Goal: Information Seeking & Learning: Check status

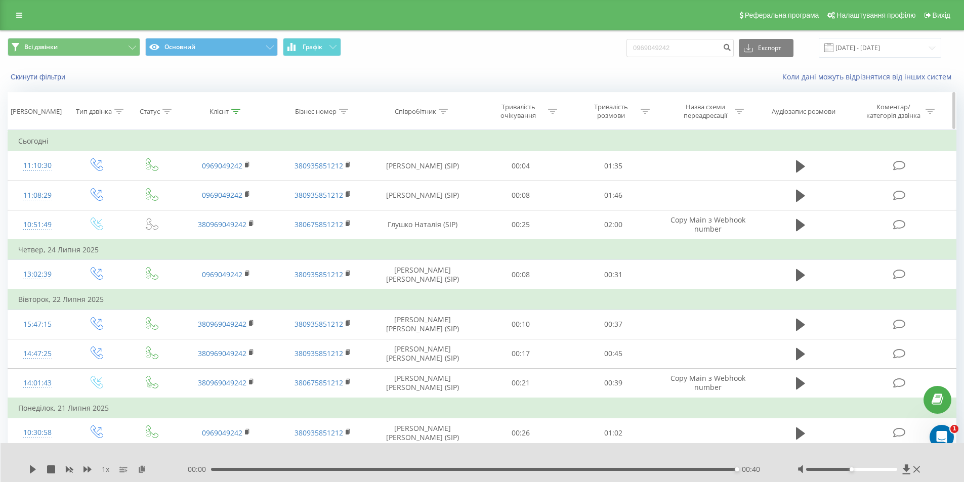
click at [410, 110] on div "Співробітник" at bounding box center [415, 111] width 41 height 9
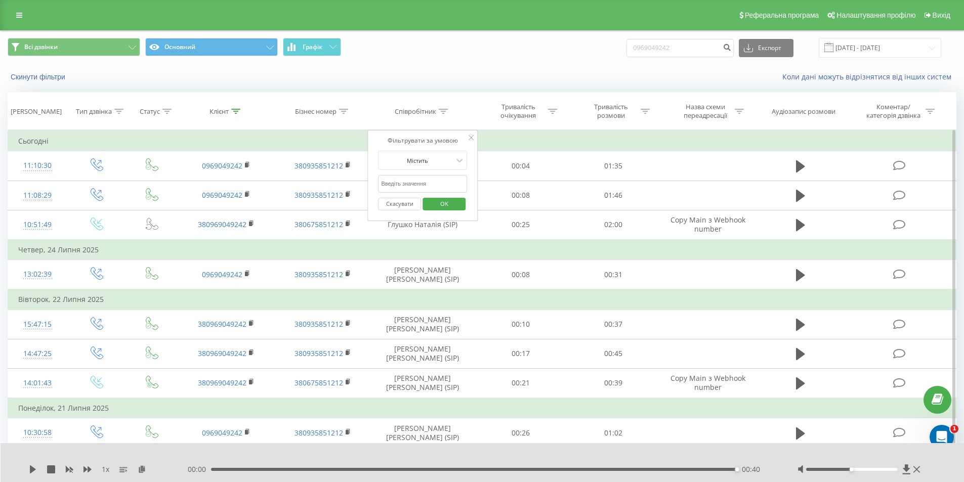
click at [423, 181] on input "text" at bounding box center [422, 184] width 89 height 18
type input "матвієва"
click at [437, 205] on span "OK" at bounding box center [444, 204] width 28 height 16
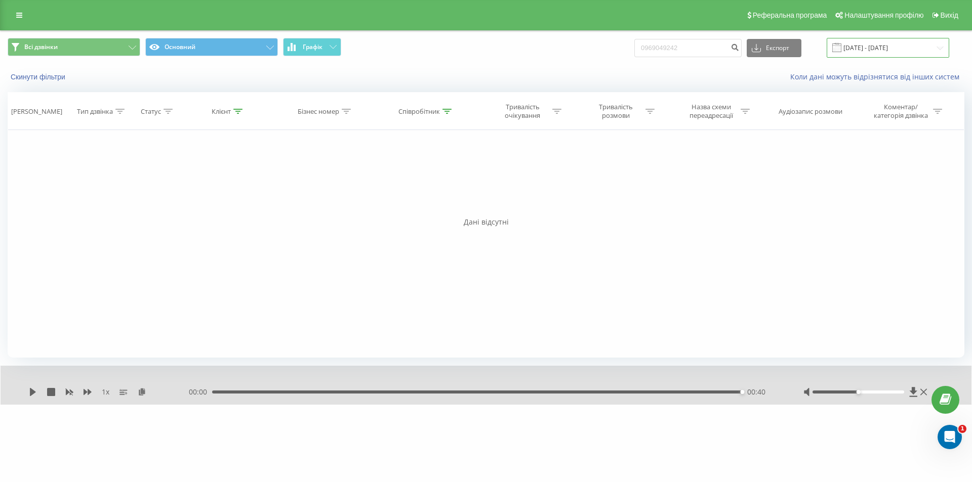
click at [864, 48] on input "[DATE] - [DATE]" at bounding box center [887, 48] width 122 height 20
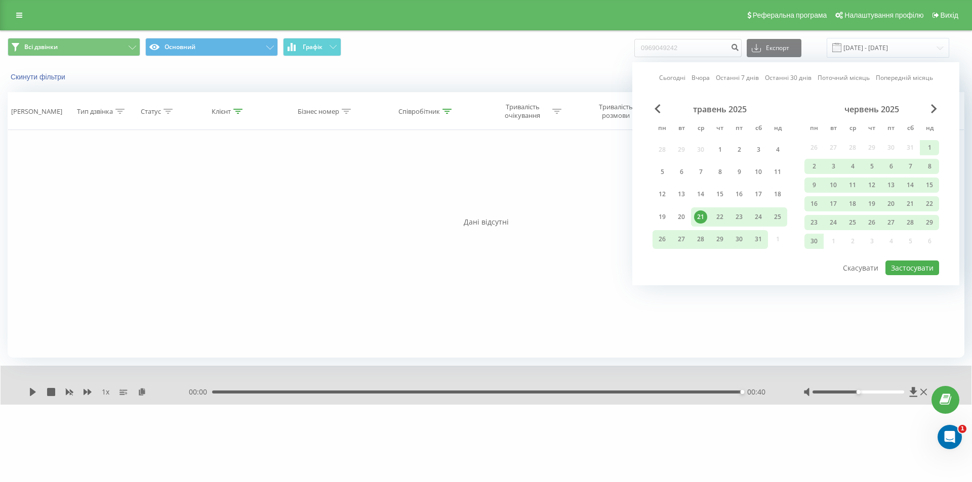
click at [930, 107] on div "червень 2025" at bounding box center [871, 109] width 135 height 10
click at [930, 108] on div "червень 2025" at bounding box center [871, 109] width 135 height 10
click at [931, 111] on span "Next Month" at bounding box center [934, 108] width 6 height 9
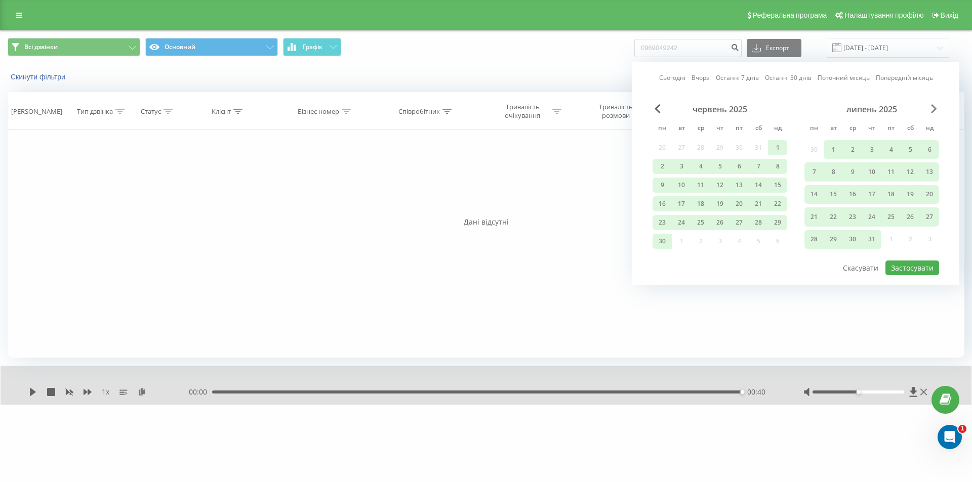
click at [934, 112] on span "Next Month" at bounding box center [934, 108] width 6 height 9
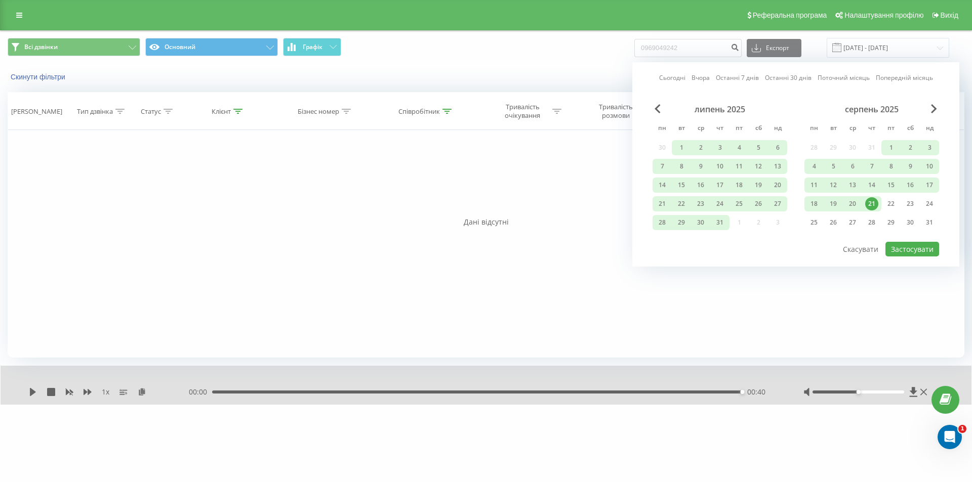
click at [870, 204] on div "21" at bounding box center [871, 203] width 13 height 13
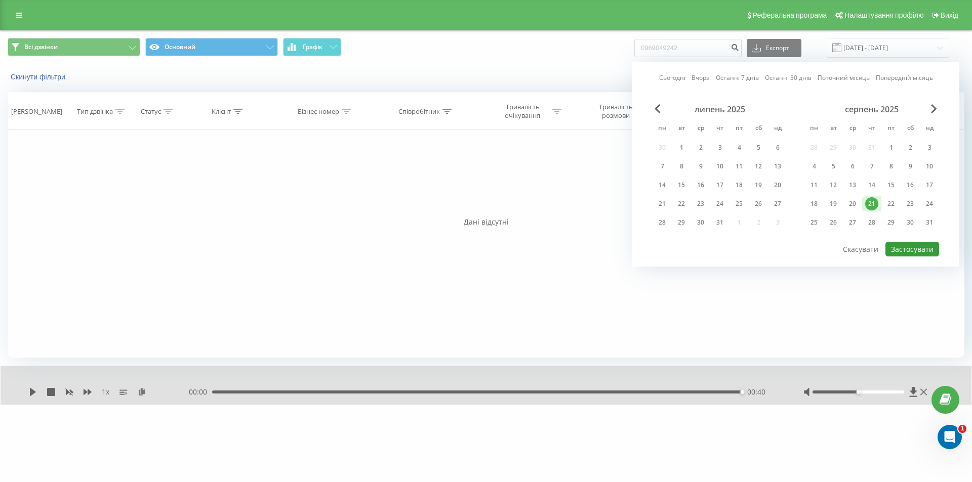
click at [907, 249] on button "Застосувати" at bounding box center [912, 249] width 54 height 15
type input "[DATE] - [DATE]"
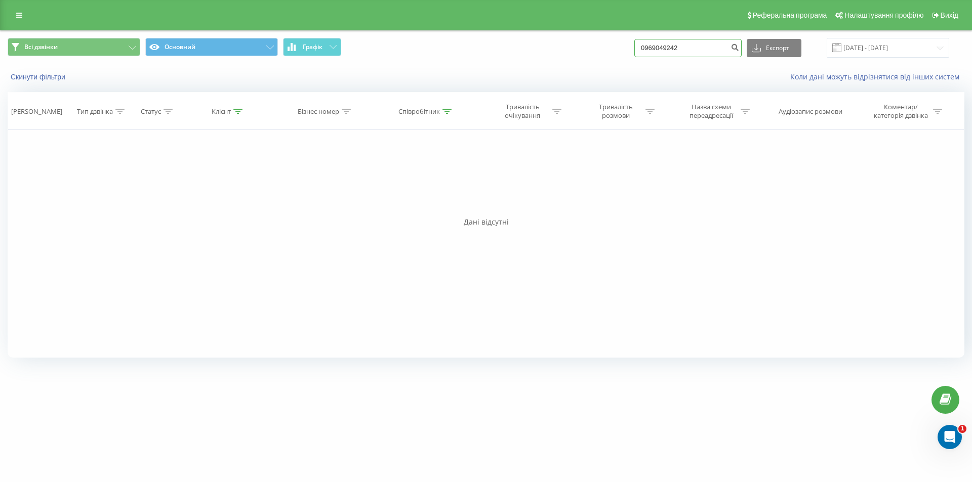
click at [726, 48] on input "0969049242" at bounding box center [687, 48] width 107 height 18
type input "0"
click at [433, 108] on div "Співробітник" at bounding box center [418, 111] width 41 height 9
click at [417, 183] on input "матвієва" at bounding box center [426, 184] width 89 height 18
click at [388, 184] on input "матвієва" at bounding box center [426, 184] width 89 height 18
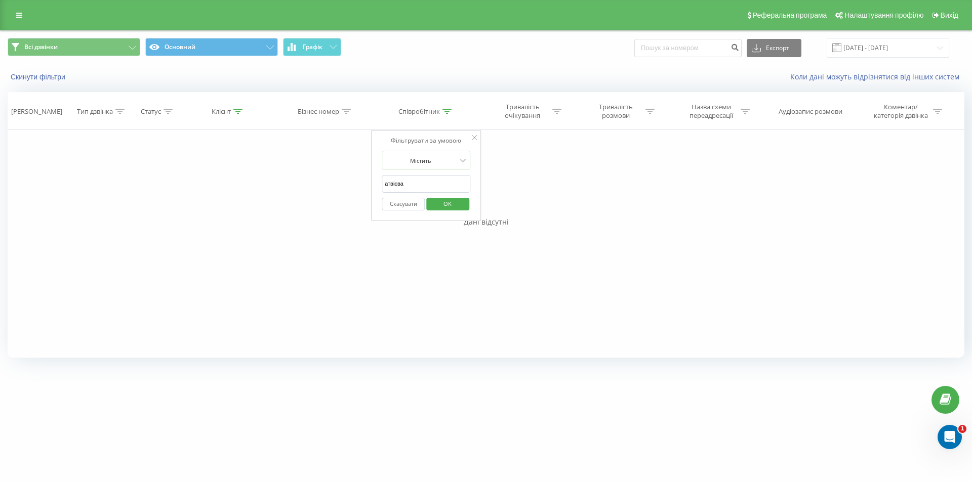
type input "[PERSON_NAME]"
click button "OK" at bounding box center [447, 204] width 43 height 13
click at [426, 123] on th "Співробітник" at bounding box center [426, 111] width 105 height 37
click at [428, 112] on div "Співробітник" at bounding box center [418, 111] width 41 height 9
click at [432, 178] on input "[PERSON_NAME]" at bounding box center [426, 184] width 89 height 18
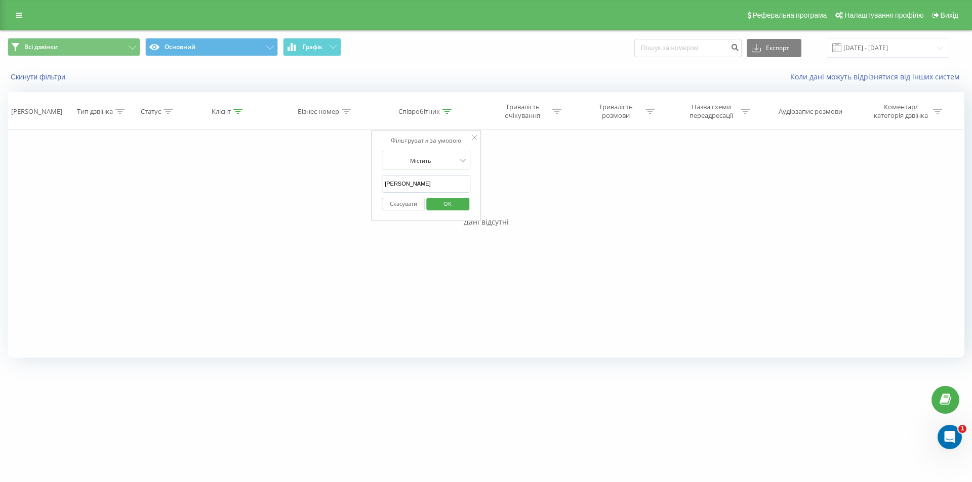
click at [432, 178] on input "[PERSON_NAME]" at bounding box center [426, 184] width 89 height 18
click at [402, 209] on button "Скасувати" at bounding box center [403, 204] width 43 height 13
click at [442, 109] on div "Співробітник" at bounding box center [424, 111] width 53 height 9
click at [446, 203] on span "OK" at bounding box center [447, 204] width 28 height 16
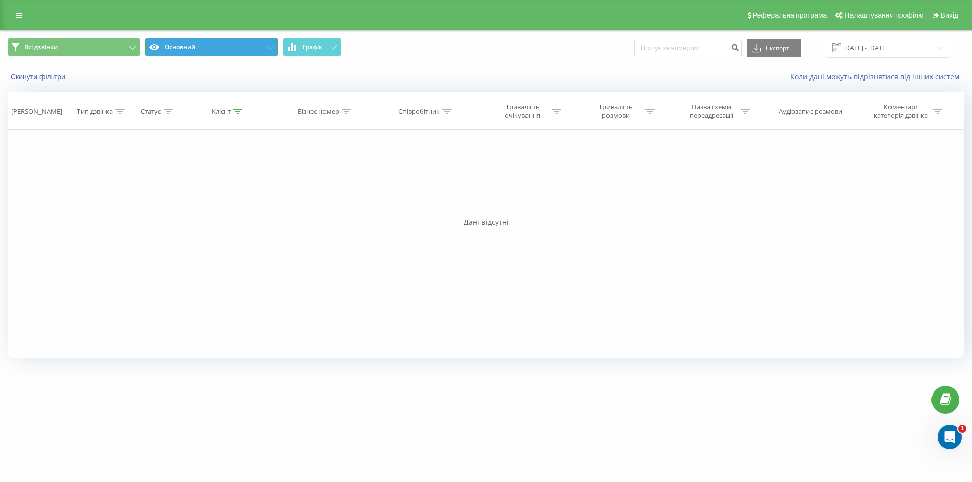
click at [250, 47] on button "Основний" at bounding box center [211, 47] width 133 height 18
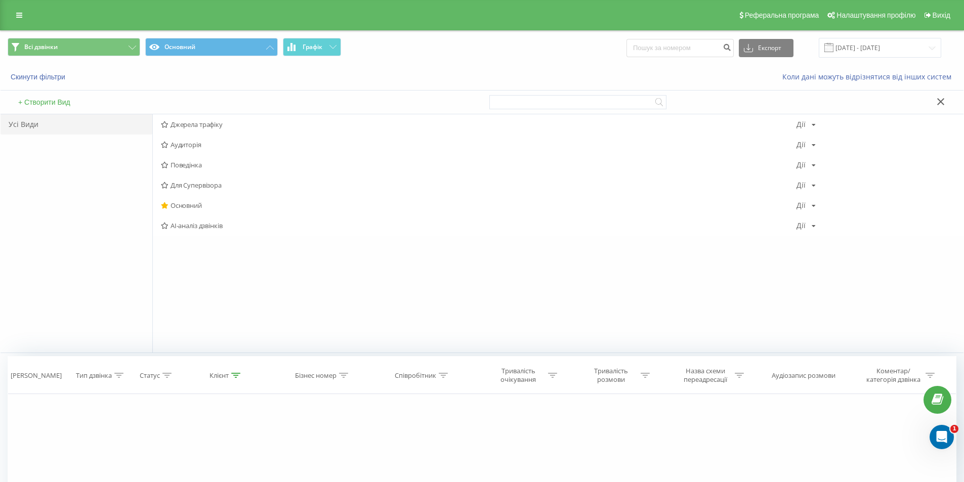
click at [225, 75] on div "Скинути фільтри" at bounding box center [181, 77] width 361 height 10
click at [267, 68] on div "Скинути фільтри Коли дані можуть відрізнятися вiд інших систем" at bounding box center [482, 77] width 963 height 24
click at [219, 73] on div "Скинути фільтри" at bounding box center [181, 77] width 361 height 10
click at [898, 51] on input "[DATE] - [DATE]" at bounding box center [880, 48] width 122 height 20
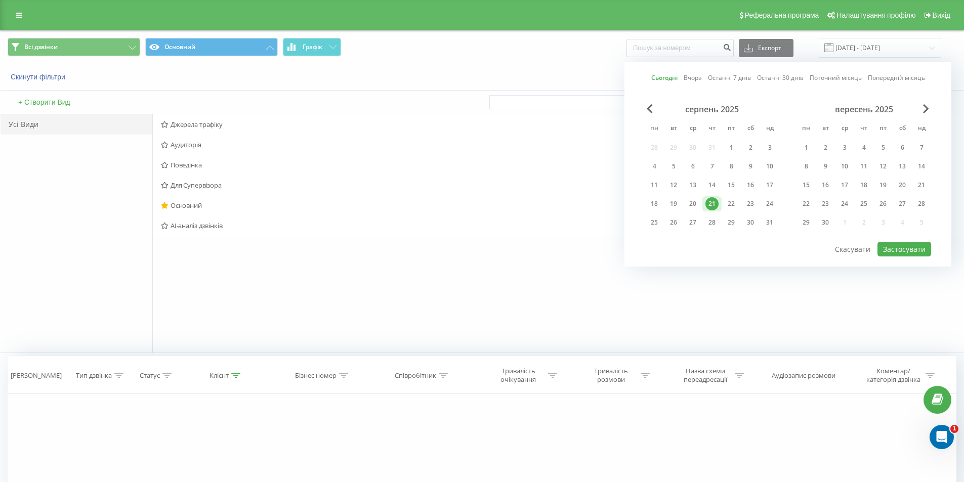
click at [709, 202] on div "21" at bounding box center [711, 203] width 13 height 13
click at [690, 205] on div "20" at bounding box center [692, 203] width 13 height 13
click at [707, 204] on div "21" at bounding box center [711, 203] width 13 height 13
click at [694, 206] on div "20" at bounding box center [692, 203] width 13 height 13
click at [709, 204] on div "21" at bounding box center [711, 203] width 13 height 13
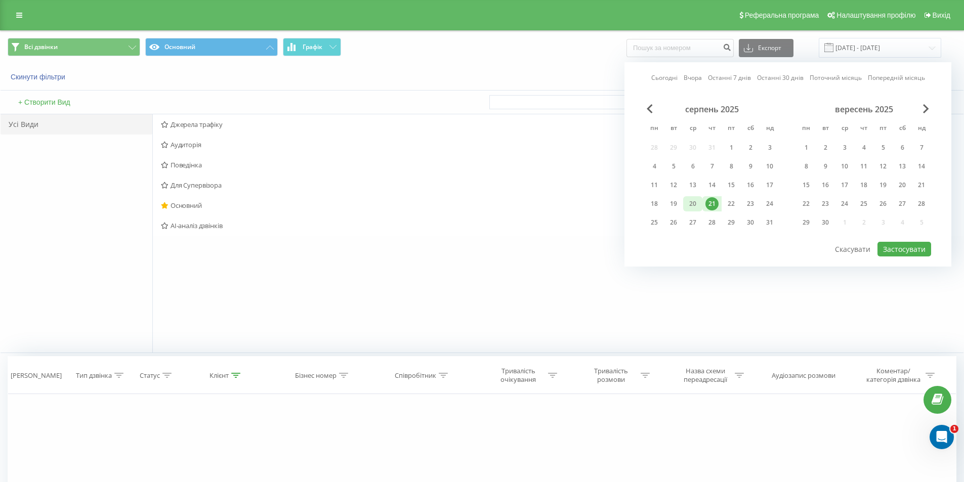
click at [690, 206] on div "20" at bounding box center [692, 203] width 13 height 13
click at [894, 250] on button "Застосувати" at bounding box center [905, 249] width 54 height 15
type input "20.08.2025 - 21.08.2025"
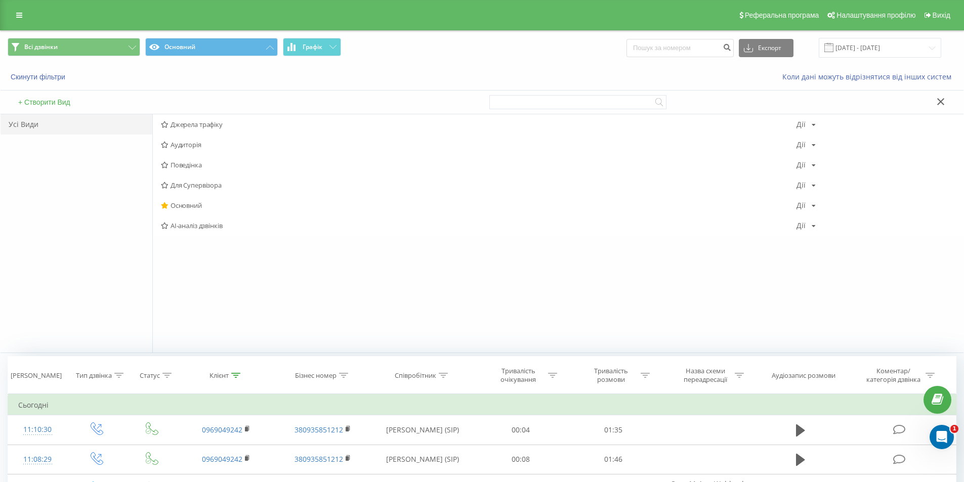
click at [516, 43] on div "Всі дзвінки Основний Графік Експорт .csv .xls .xlsx 20.08.2025 - 21.08.2025" at bounding box center [482, 48] width 949 height 20
click at [942, 100] on icon at bounding box center [940, 101] width 7 height 7
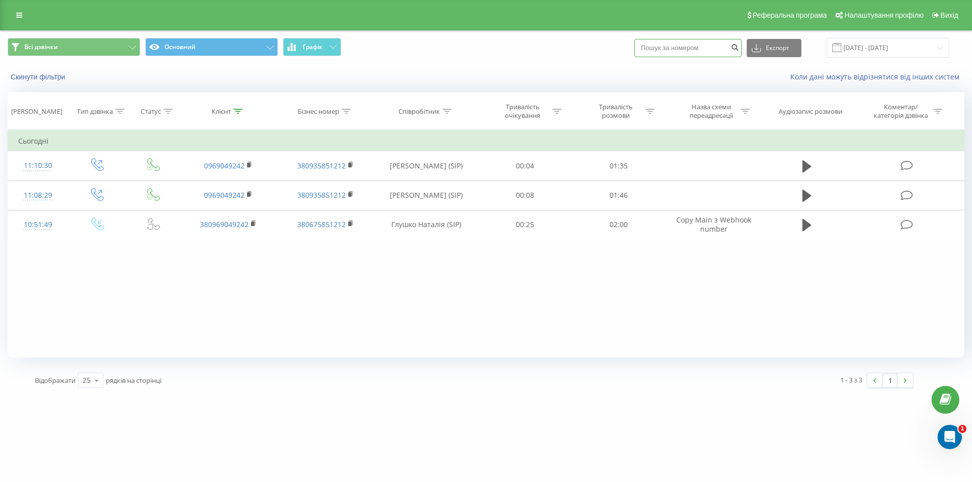
click at [690, 56] on input at bounding box center [687, 48] width 107 height 18
click at [233, 111] on icon at bounding box center [237, 111] width 9 height 5
click at [216, 201] on button "Скасувати" at bounding box center [205, 204] width 43 height 13
click at [221, 114] on div "Клієнт" at bounding box center [221, 111] width 19 height 9
click at [224, 177] on input "0969049242" at bounding box center [228, 184] width 89 height 18
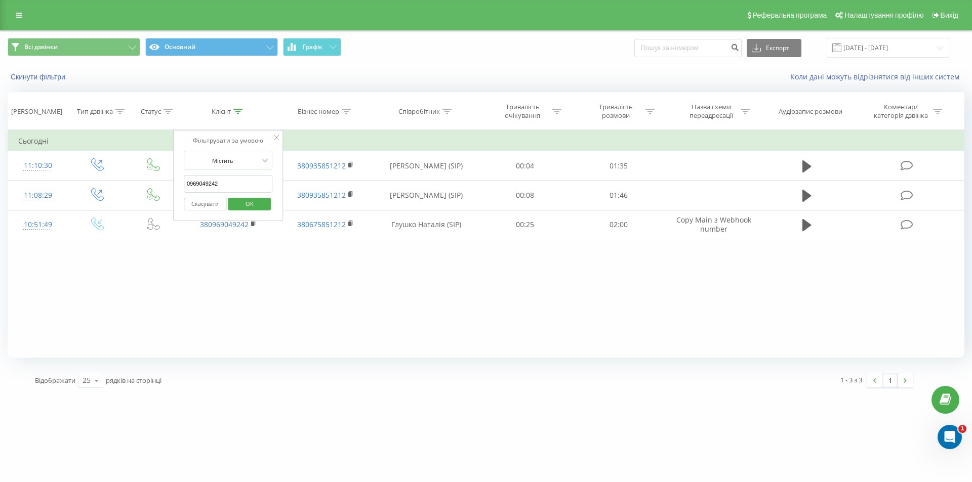
click at [224, 177] on input "0969049242" at bounding box center [228, 184] width 89 height 18
click at [246, 202] on span "OK" at bounding box center [249, 204] width 28 height 16
click at [739, 46] on button "submit" at bounding box center [735, 48] width 14 height 18
click at [319, 109] on div "Бізнес номер" at bounding box center [318, 111] width 41 height 9
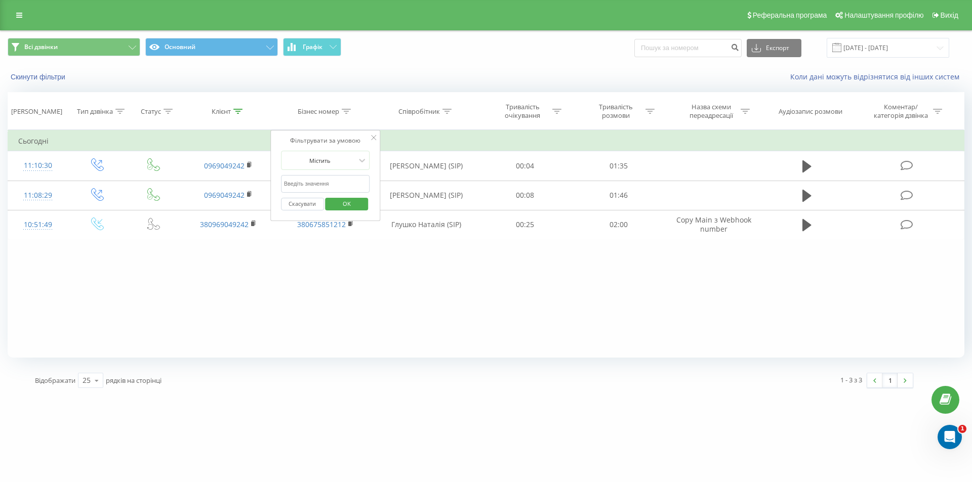
click at [353, 207] on span "OK" at bounding box center [347, 204] width 28 height 16
click at [428, 112] on div "Співробітник" at bounding box center [418, 111] width 41 height 9
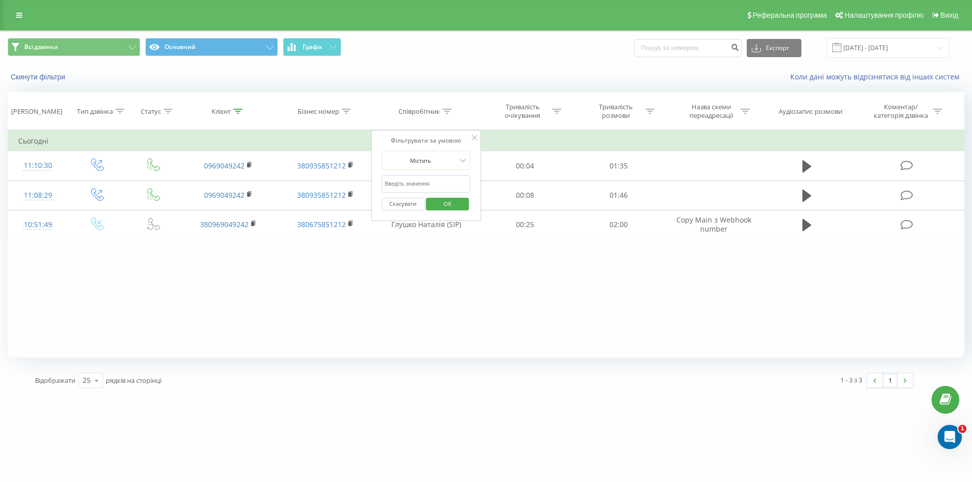
click at [413, 182] on input "text" at bounding box center [426, 184] width 89 height 18
type input "[PERSON_NAME]"
click at [454, 207] on span "OK" at bounding box center [447, 204] width 28 height 16
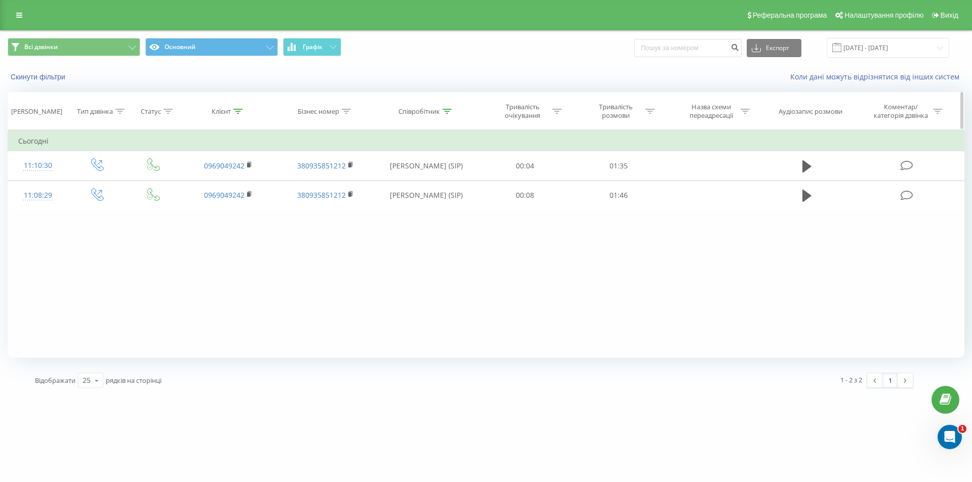
click at [154, 115] on div "Статус" at bounding box center [151, 111] width 20 height 9
click at [212, 116] on th "Клієнт" at bounding box center [228, 111] width 97 height 37
click at [221, 113] on div "Клієнт" at bounding box center [221, 111] width 19 height 9
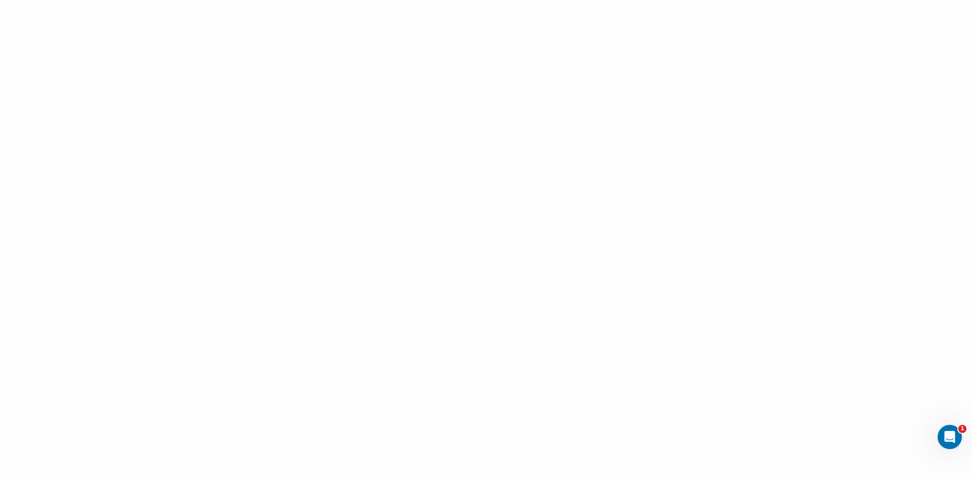
click at [239, 101] on div at bounding box center [486, 241] width 972 height 482
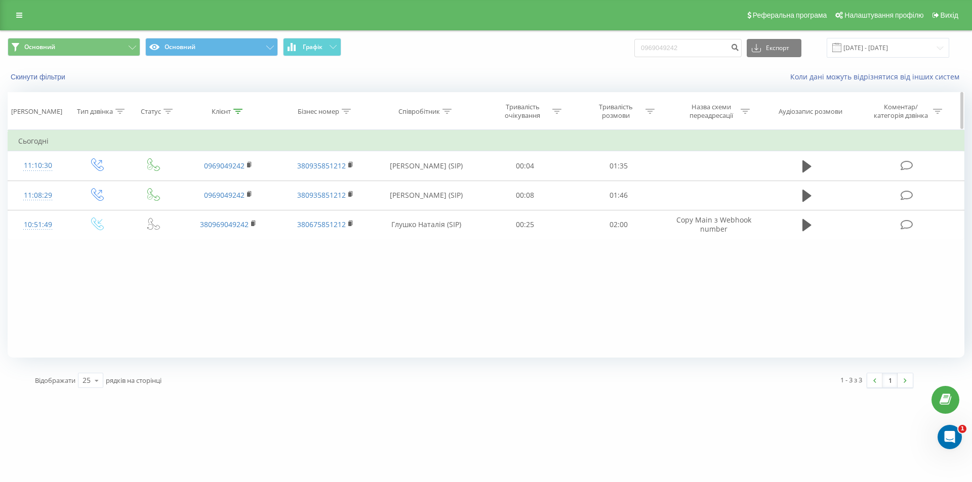
click at [223, 114] on div "Клієнт" at bounding box center [221, 111] width 19 height 9
click at [234, 180] on input "0969049242" at bounding box center [228, 184] width 89 height 18
click at [243, 199] on span "OK" at bounding box center [249, 204] width 28 height 16
click at [233, 108] on div "Клієнт" at bounding box center [227, 111] width 31 height 9
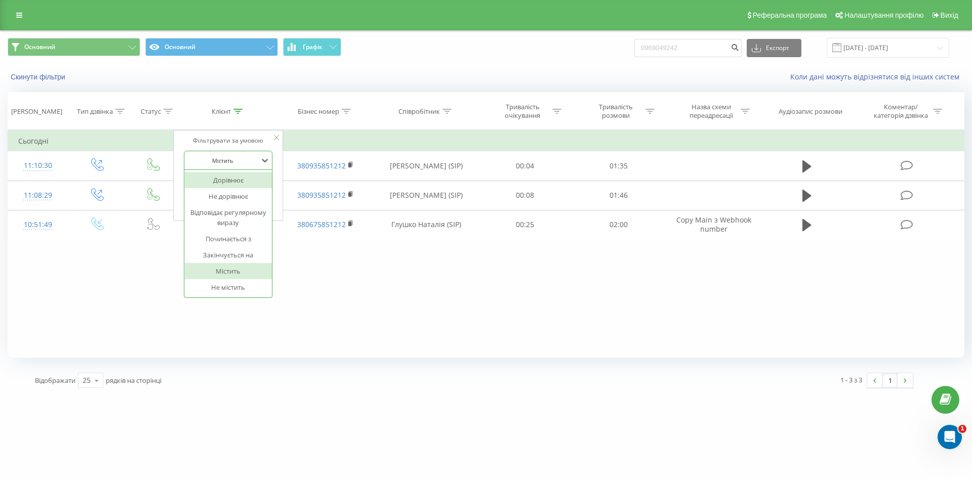
click at [233, 156] on div at bounding box center [223, 161] width 72 height 10
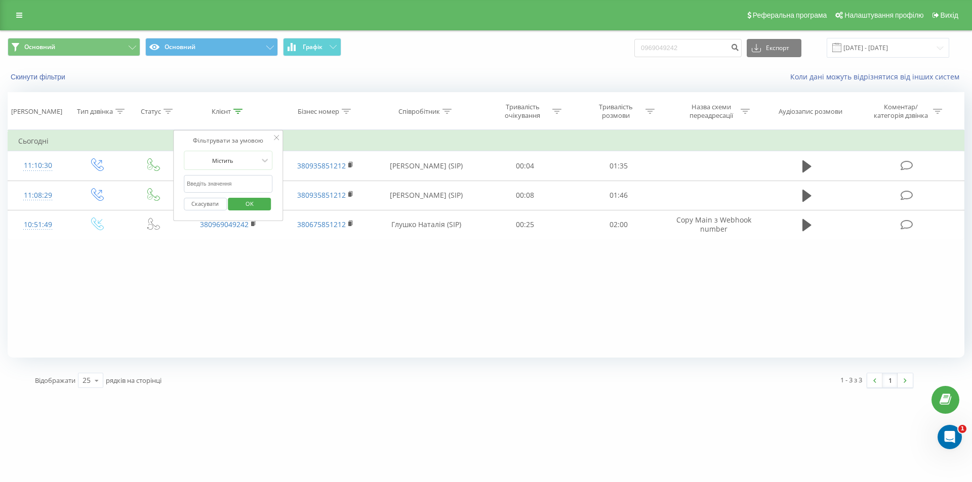
click at [322, 277] on div "Фільтрувати за умовою Дорівнює Введіть значення Скасувати OK Фільтрувати за умо…" at bounding box center [486, 244] width 957 height 228
click at [254, 203] on span "OK" at bounding box center [249, 204] width 28 height 16
click at [312, 114] on div "Бізнес номер" at bounding box center [318, 111] width 41 height 9
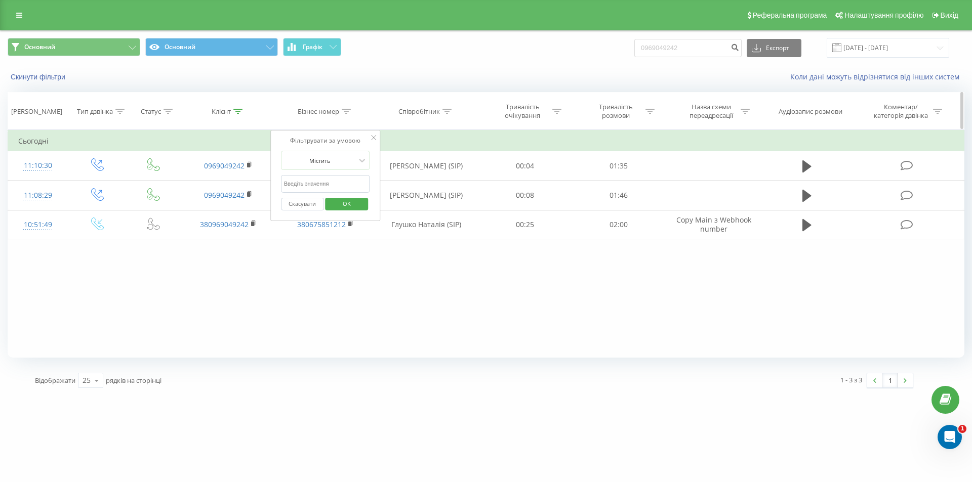
click at [315, 112] on div "Бізнес номер" at bounding box center [318, 111] width 41 height 9
click at [739, 45] on icon "submit" at bounding box center [734, 46] width 9 height 6
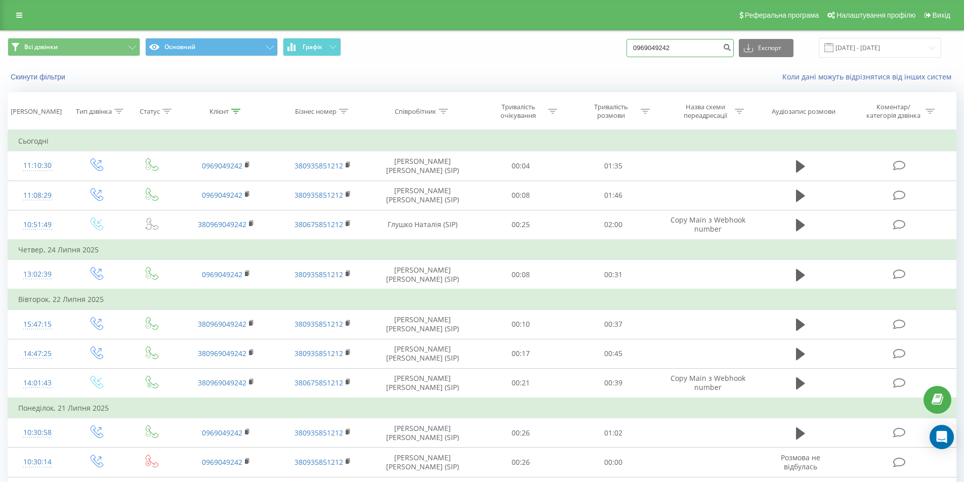
click at [686, 45] on input "0969049242" at bounding box center [680, 48] width 107 height 18
click at [734, 55] on button "submit" at bounding box center [727, 48] width 14 height 18
click at [895, 44] on input "[DATE] - [DATE]" at bounding box center [880, 48] width 122 height 20
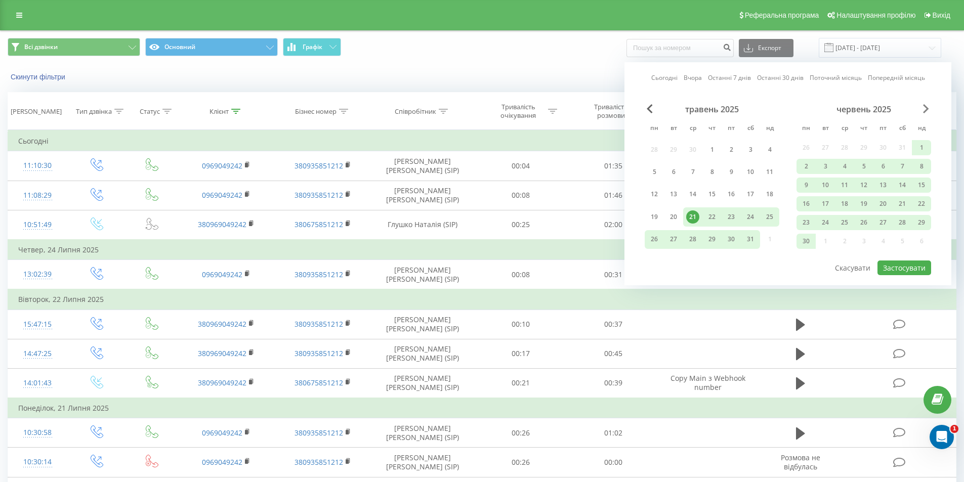
click at [925, 106] on span "Next Month" at bounding box center [926, 108] width 6 height 9
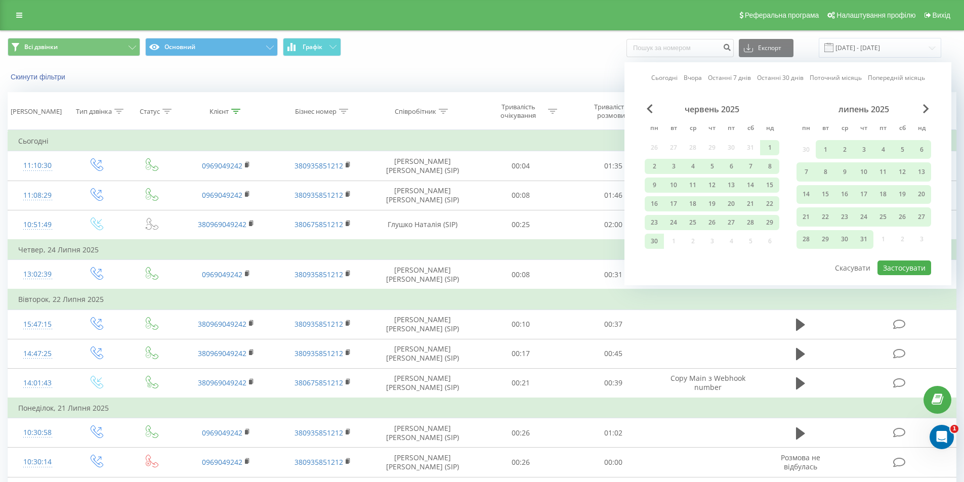
click at [920, 105] on div "липень 2025" at bounding box center [864, 109] width 135 height 10
click at [930, 106] on div "липень 2025" at bounding box center [864, 109] width 135 height 10
click at [930, 108] on div "липень 2025" at bounding box center [864, 109] width 135 height 10
click at [923, 108] on div "липень 2025" at bounding box center [864, 109] width 135 height 10
click at [923, 109] on span "Next Month" at bounding box center [926, 108] width 6 height 9
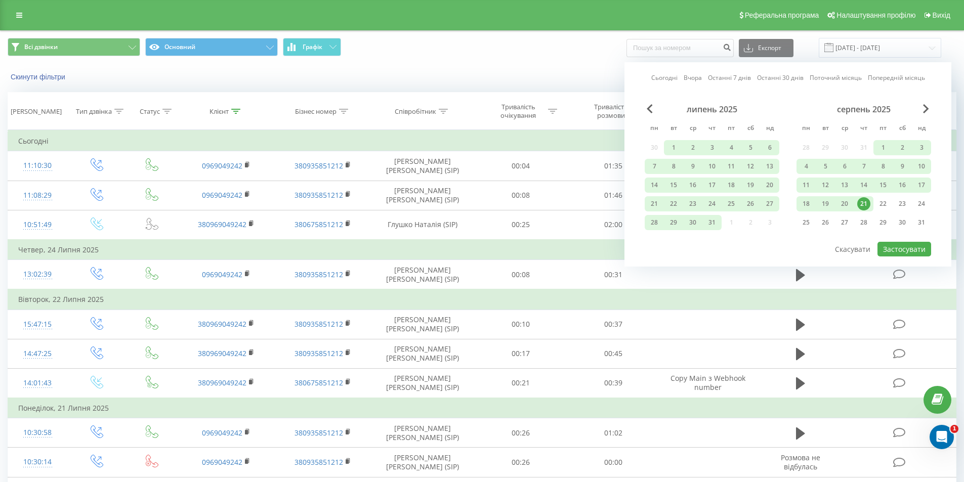
click at [864, 200] on div "21" at bounding box center [863, 203] width 13 height 13
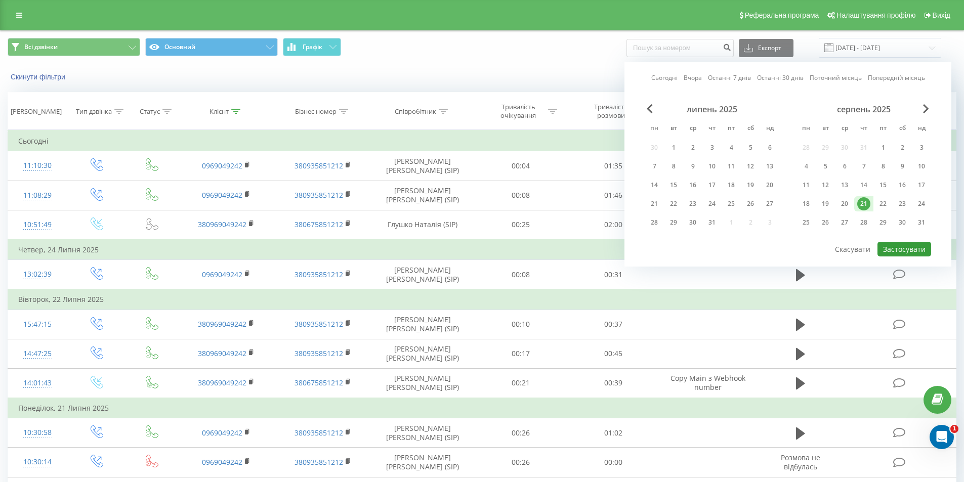
click at [913, 256] on button "Застосувати" at bounding box center [905, 249] width 54 height 15
type input "[DATE] - [DATE]"
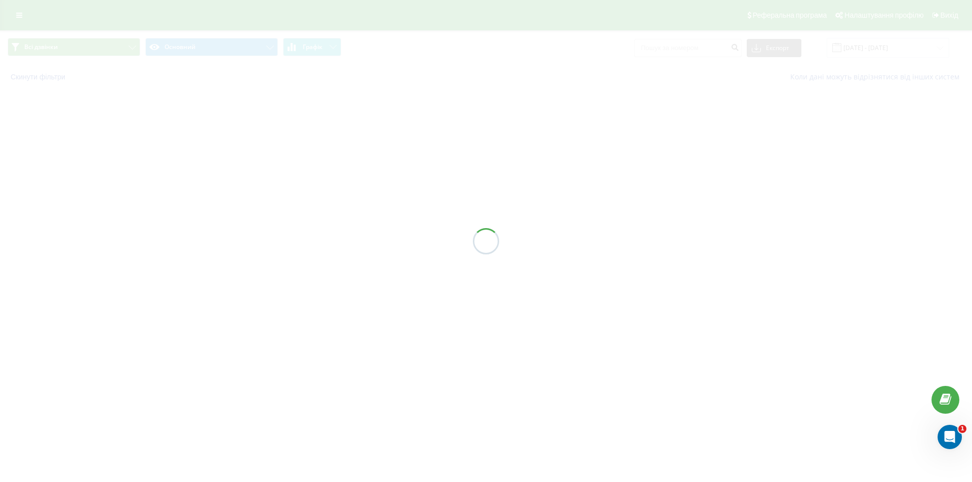
click at [909, 251] on div at bounding box center [486, 241] width 972 height 482
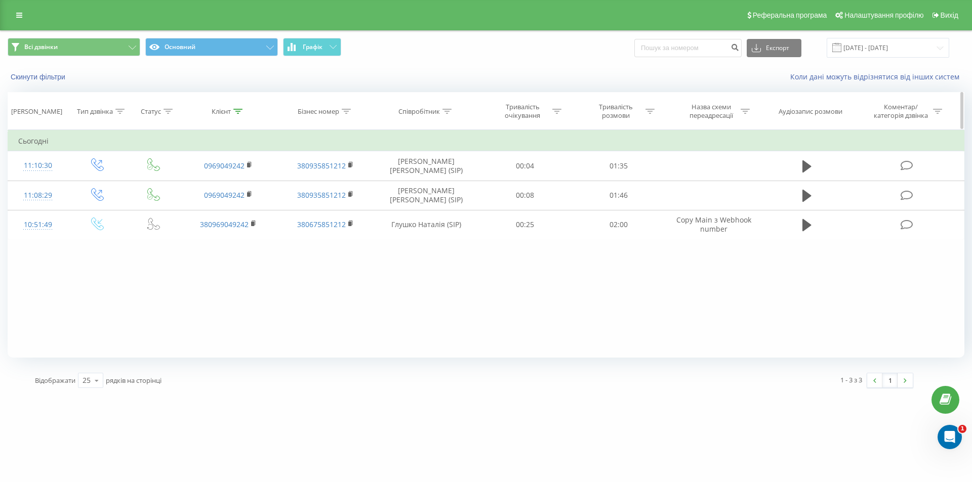
click at [305, 108] on div "Бізнес номер" at bounding box center [318, 111] width 41 height 9
click at [255, 104] on th "Клієнт" at bounding box center [228, 111] width 97 height 37
drag, startPoint x: 242, startPoint y: 118, endPoint x: 231, endPoint y: 110, distance: 13.8
click at [242, 118] on th "Клієнт" at bounding box center [228, 111] width 97 height 37
click at [228, 108] on div "Клієнт" at bounding box center [221, 111] width 19 height 9
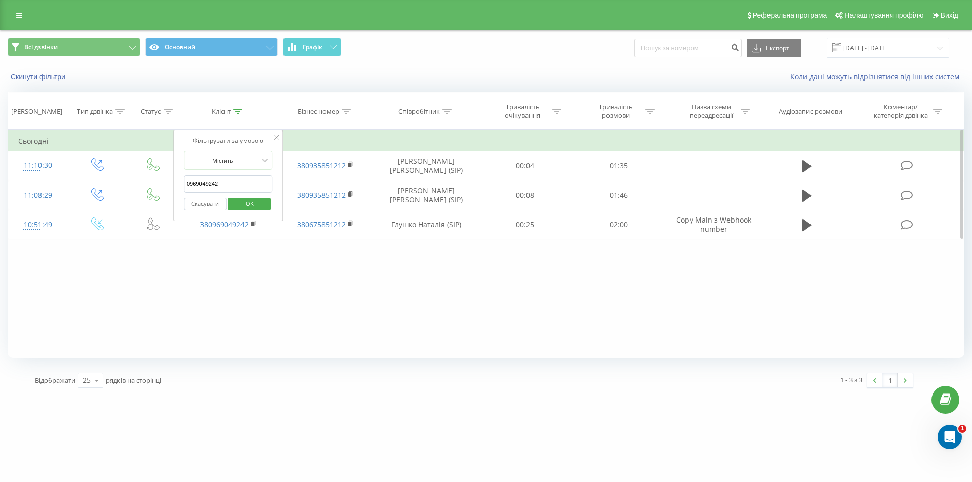
click at [229, 181] on input "0969049242" at bounding box center [228, 184] width 89 height 18
click at [240, 205] on span "OK" at bounding box center [249, 204] width 28 height 16
click at [427, 113] on div "Співробітник" at bounding box center [418, 111] width 41 height 9
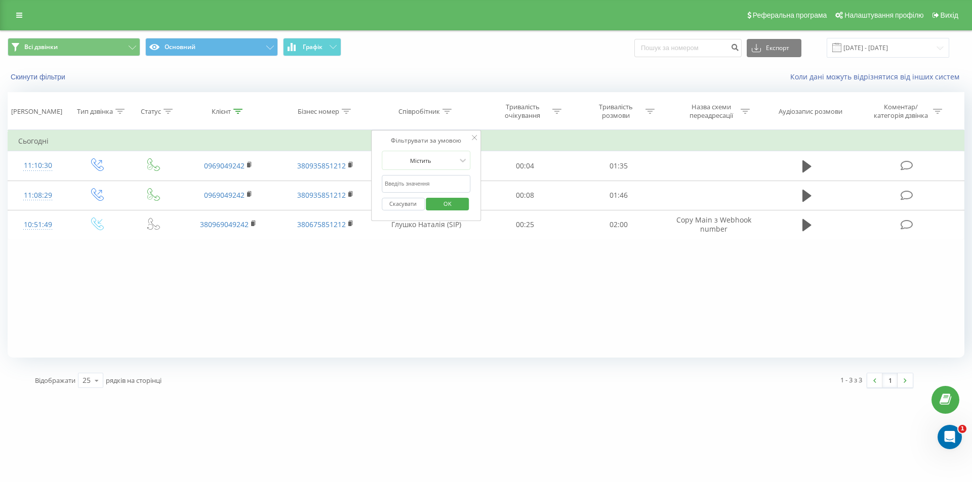
click at [422, 191] on input "text" at bounding box center [426, 184] width 89 height 18
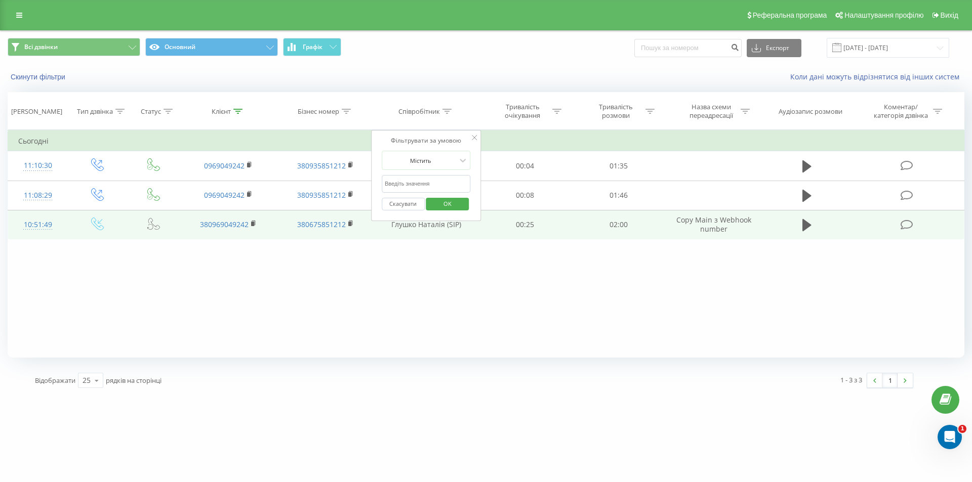
type input "[PERSON_NAME]"
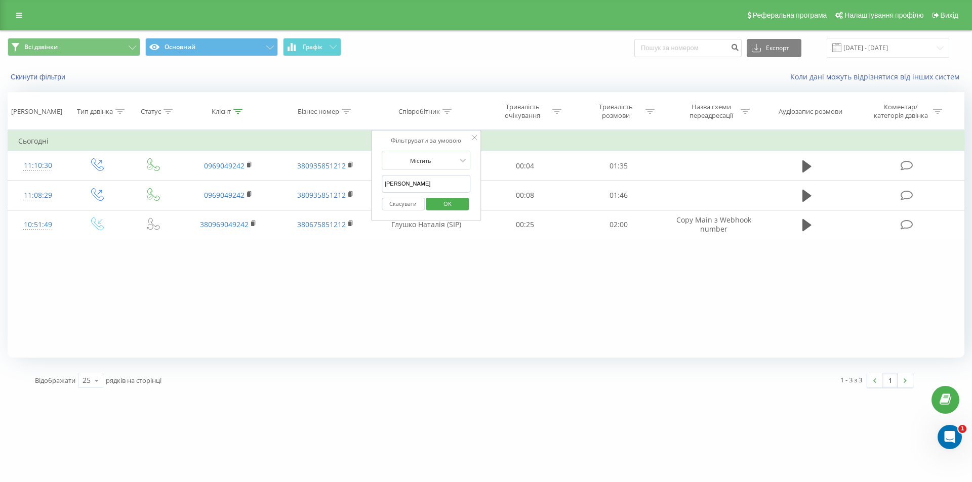
click at [442, 200] on span "OK" at bounding box center [447, 204] width 28 height 16
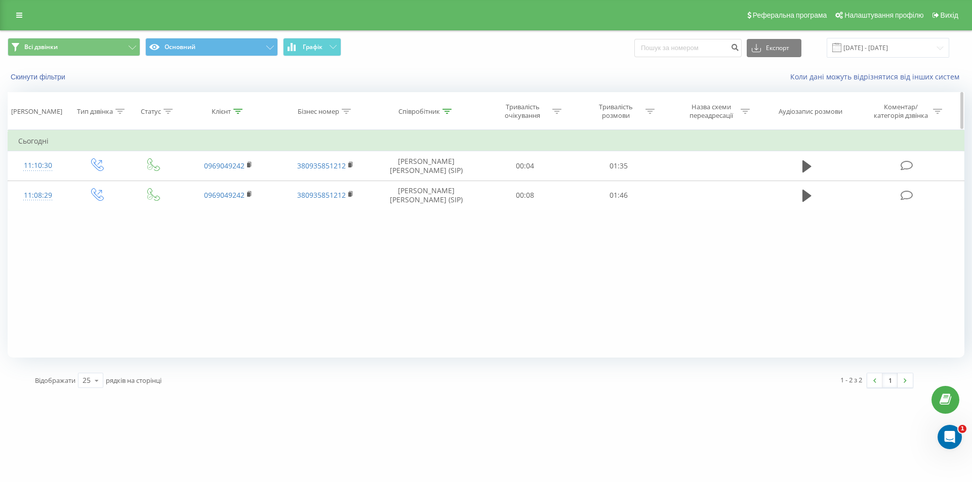
click at [240, 114] on div at bounding box center [237, 111] width 9 height 9
click at [101, 111] on div "Тип дзвінка" at bounding box center [95, 111] width 36 height 9
click at [139, 112] on span "Статус" at bounding box center [154, 111] width 37 height 9
click at [44, 116] on th "[PERSON_NAME]" at bounding box center [38, 111] width 60 height 37
click at [44, 115] on div "[PERSON_NAME]" at bounding box center [36, 111] width 51 height 9
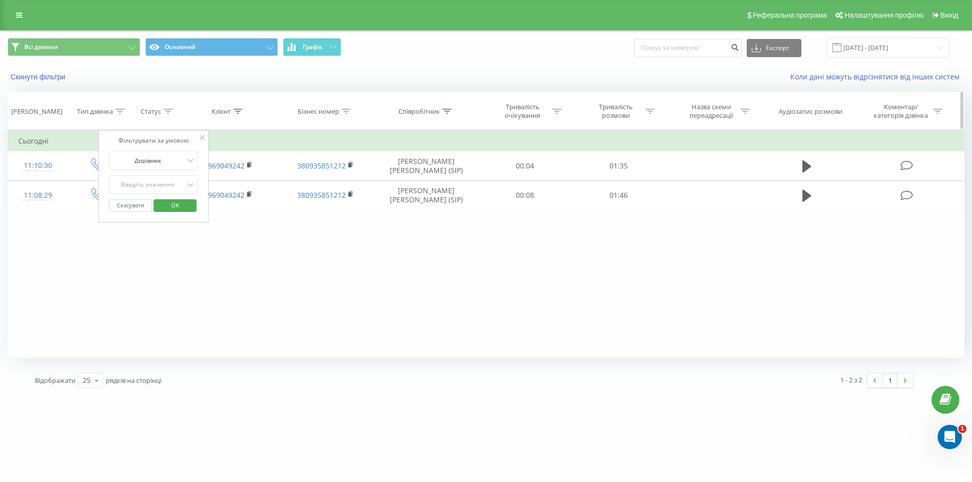
click at [156, 94] on th "Статус" at bounding box center [154, 111] width 52 height 37
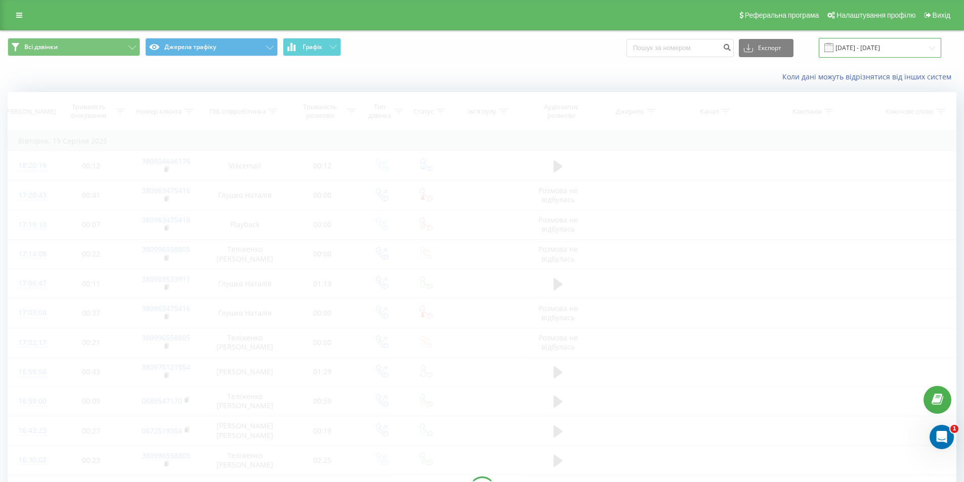
click at [877, 53] on input "19.07.2025 - 19.08.2025" at bounding box center [880, 48] width 122 height 20
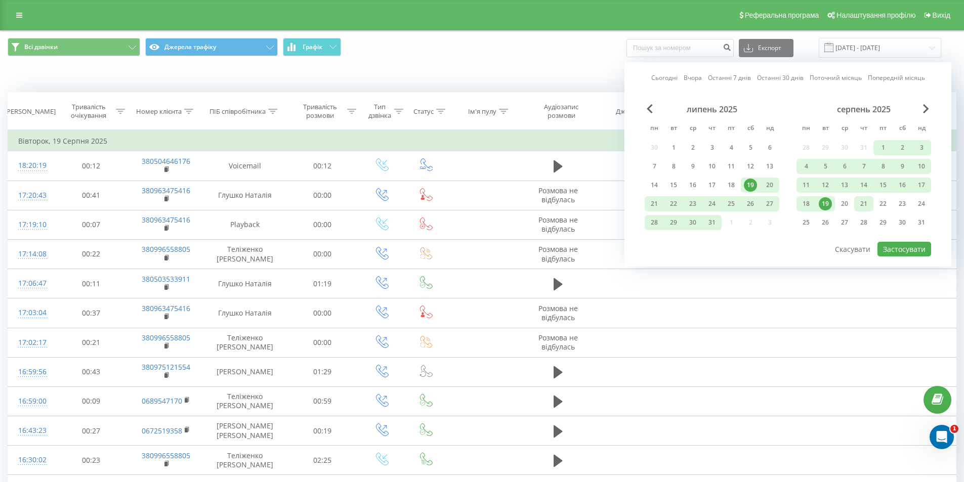
click at [860, 199] on div "21" at bounding box center [863, 203] width 13 height 13
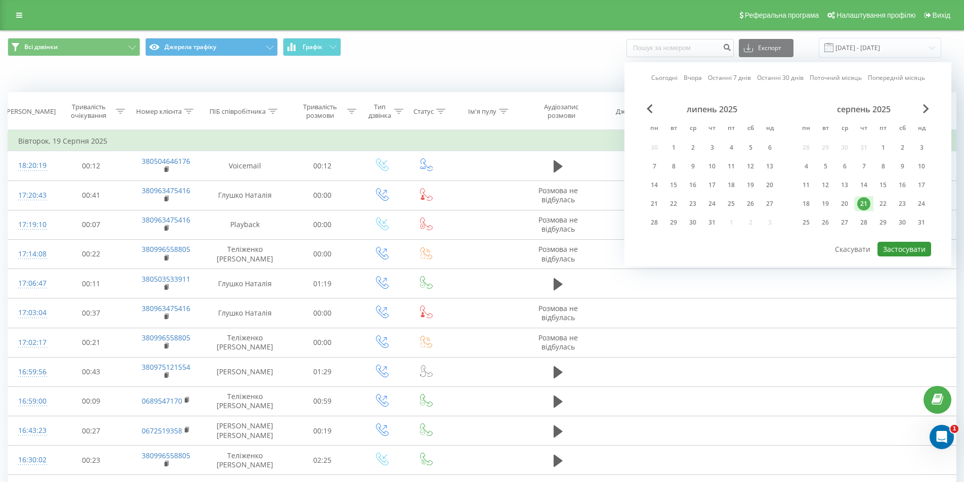
click at [897, 250] on button "Застосувати" at bounding box center [905, 249] width 54 height 15
type input "[DATE] - [DATE]"
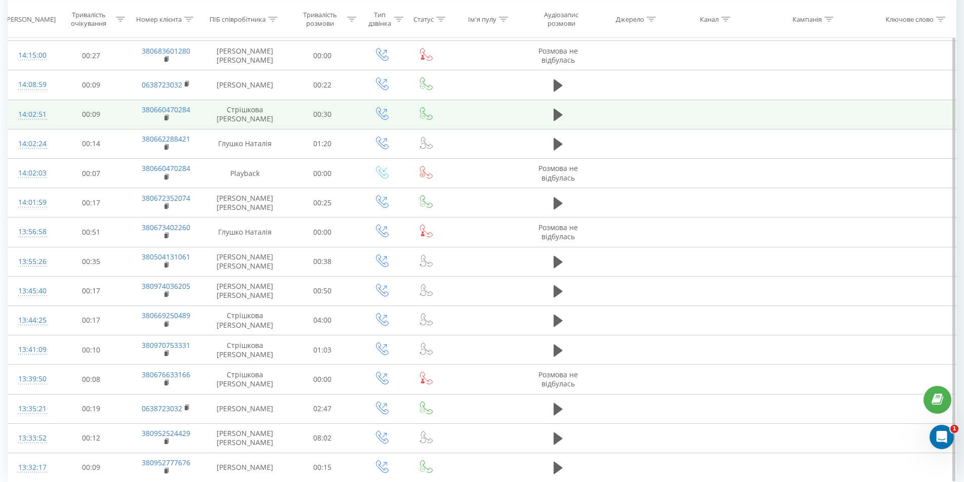
scroll to position [443, 0]
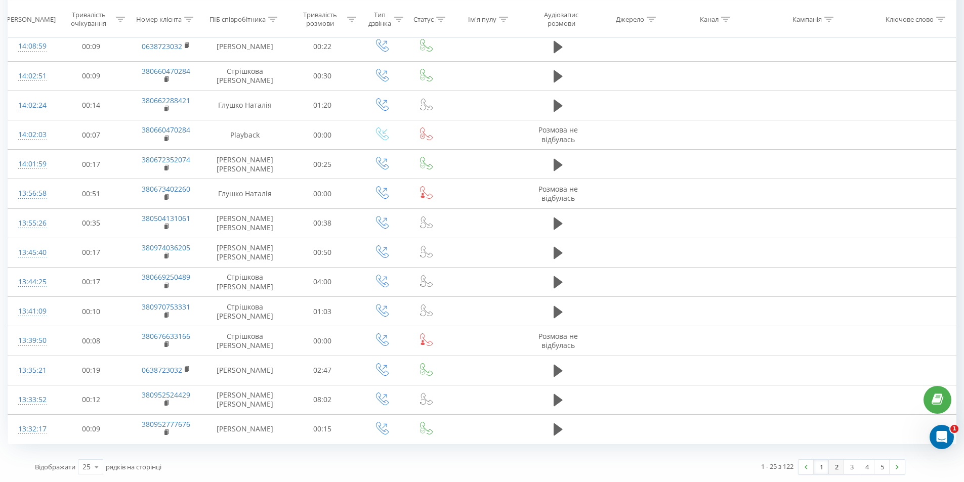
click at [830, 464] on link "2" at bounding box center [836, 467] width 15 height 14
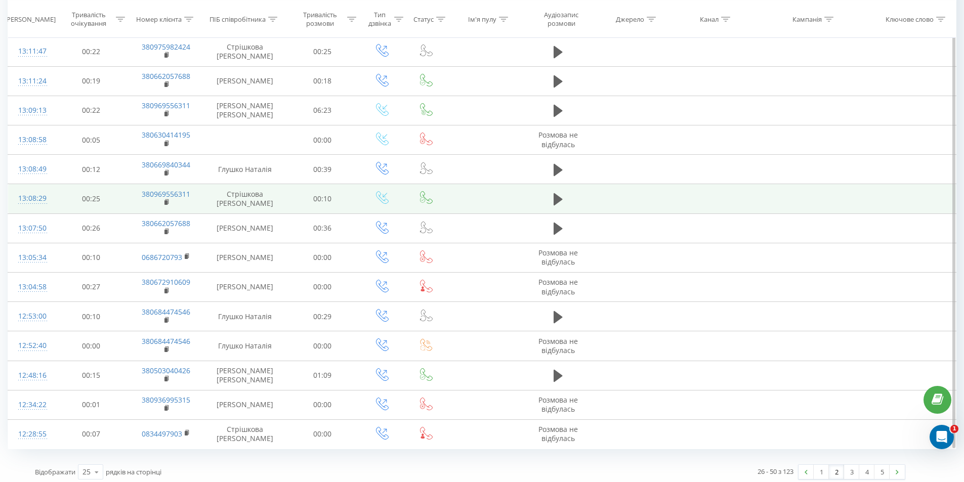
scroll to position [443, 0]
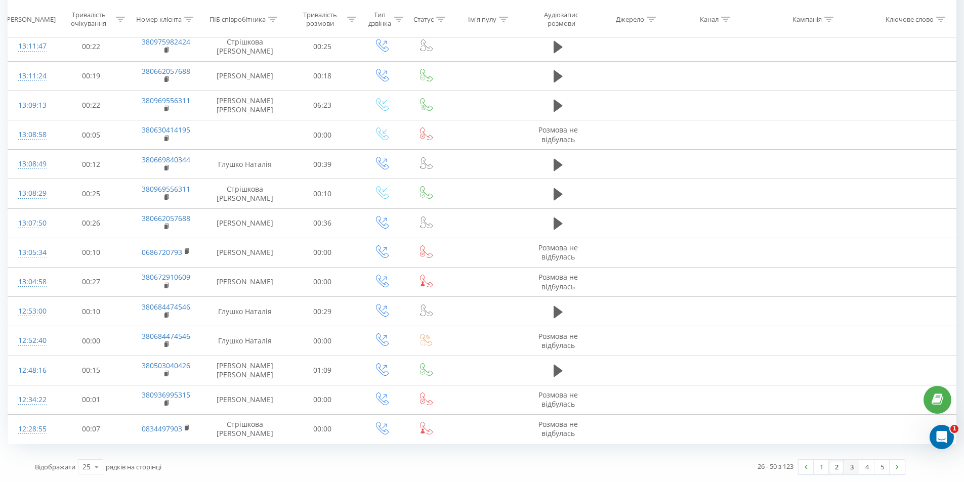
click at [848, 466] on link "3" at bounding box center [851, 467] width 15 height 14
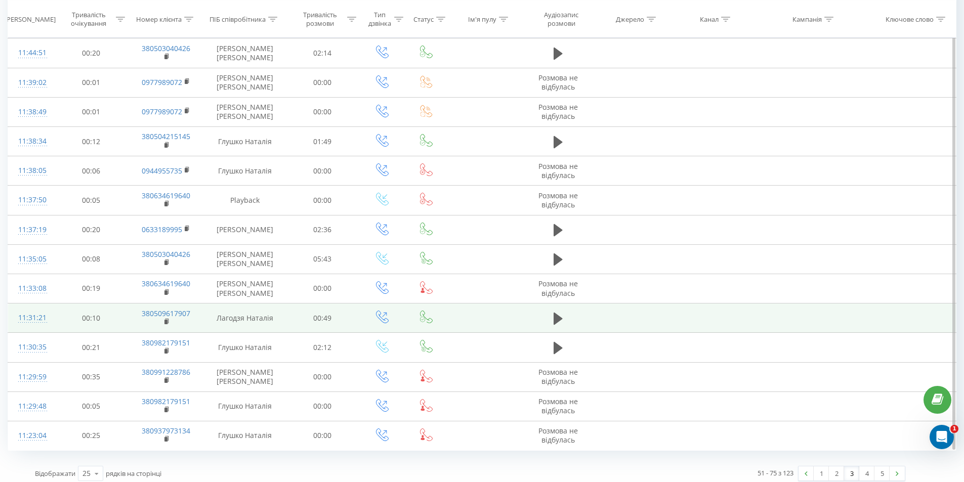
scroll to position [443, 0]
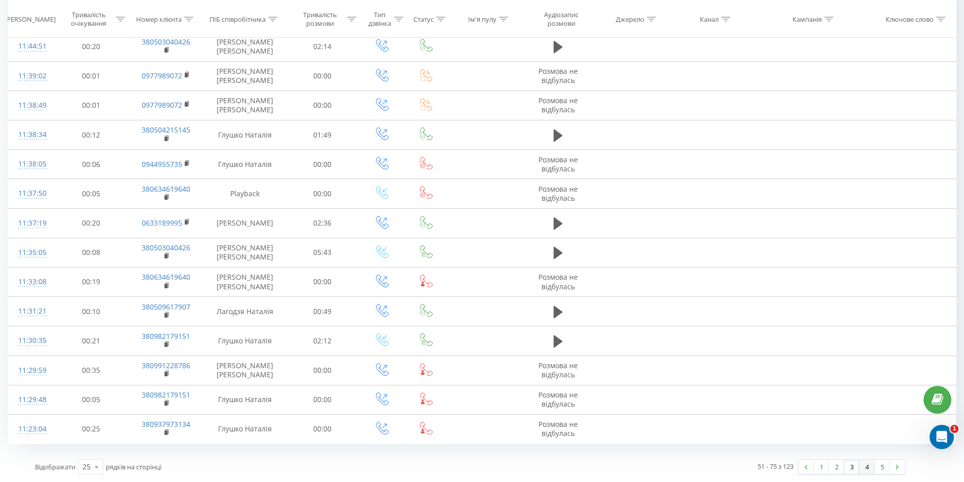
click at [866, 470] on link "4" at bounding box center [866, 467] width 15 height 14
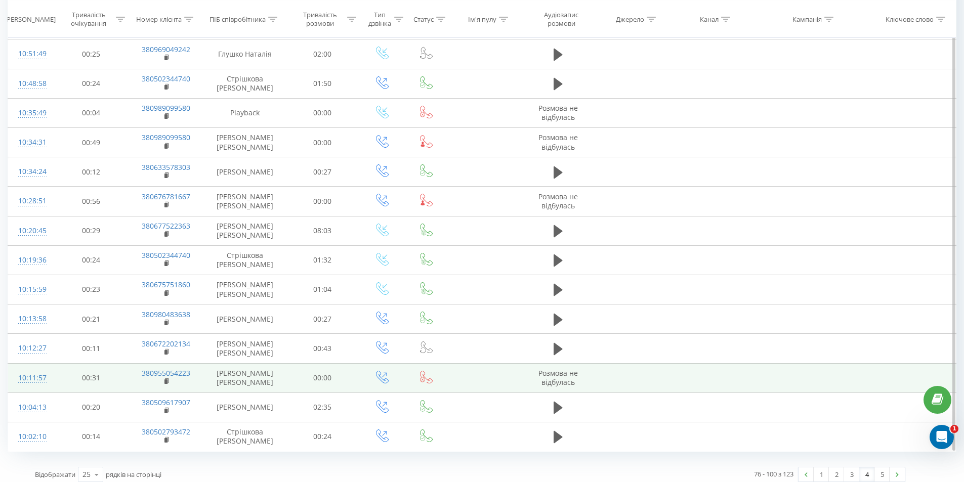
scroll to position [443, 0]
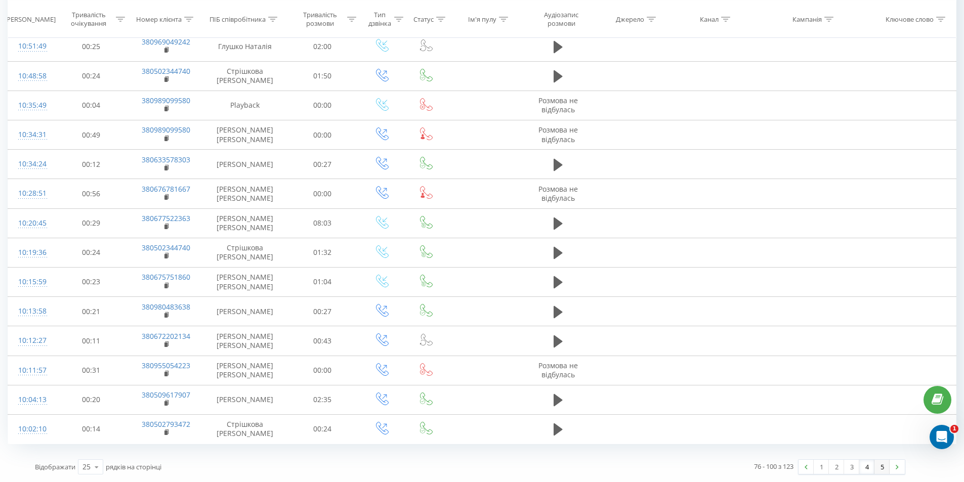
click at [883, 465] on link "5" at bounding box center [882, 467] width 15 height 14
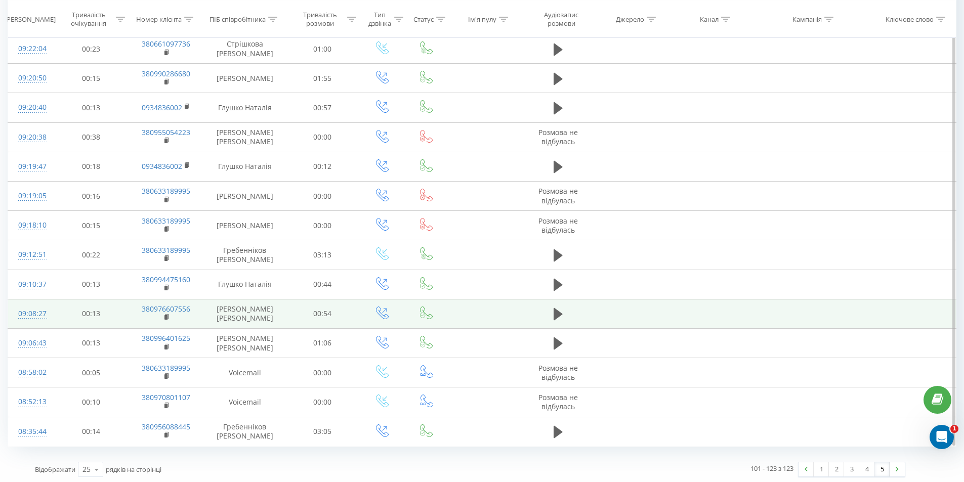
scroll to position [385, 0]
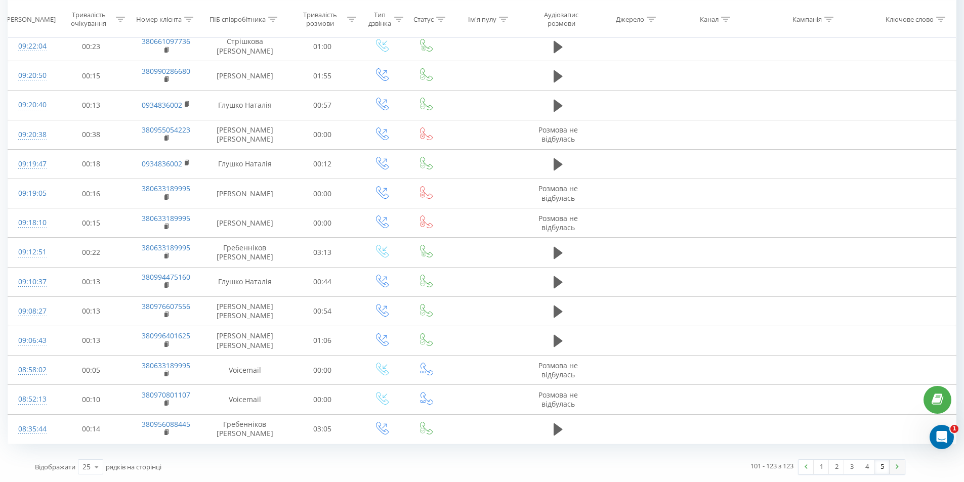
click at [892, 469] on link at bounding box center [897, 467] width 15 height 14
click at [901, 468] on link at bounding box center [897, 467] width 15 height 14
click at [896, 471] on link at bounding box center [897, 467] width 15 height 14
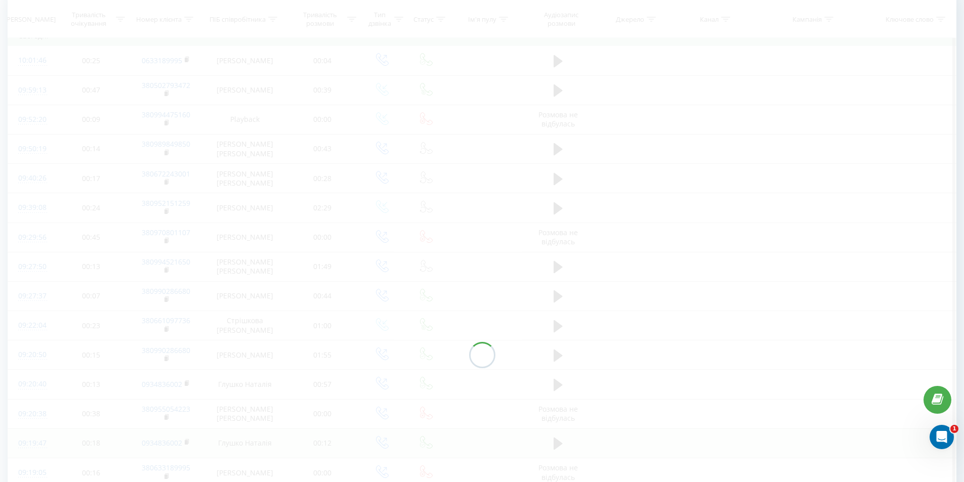
scroll to position [67, 0]
